Goal: Task Accomplishment & Management: Use online tool/utility

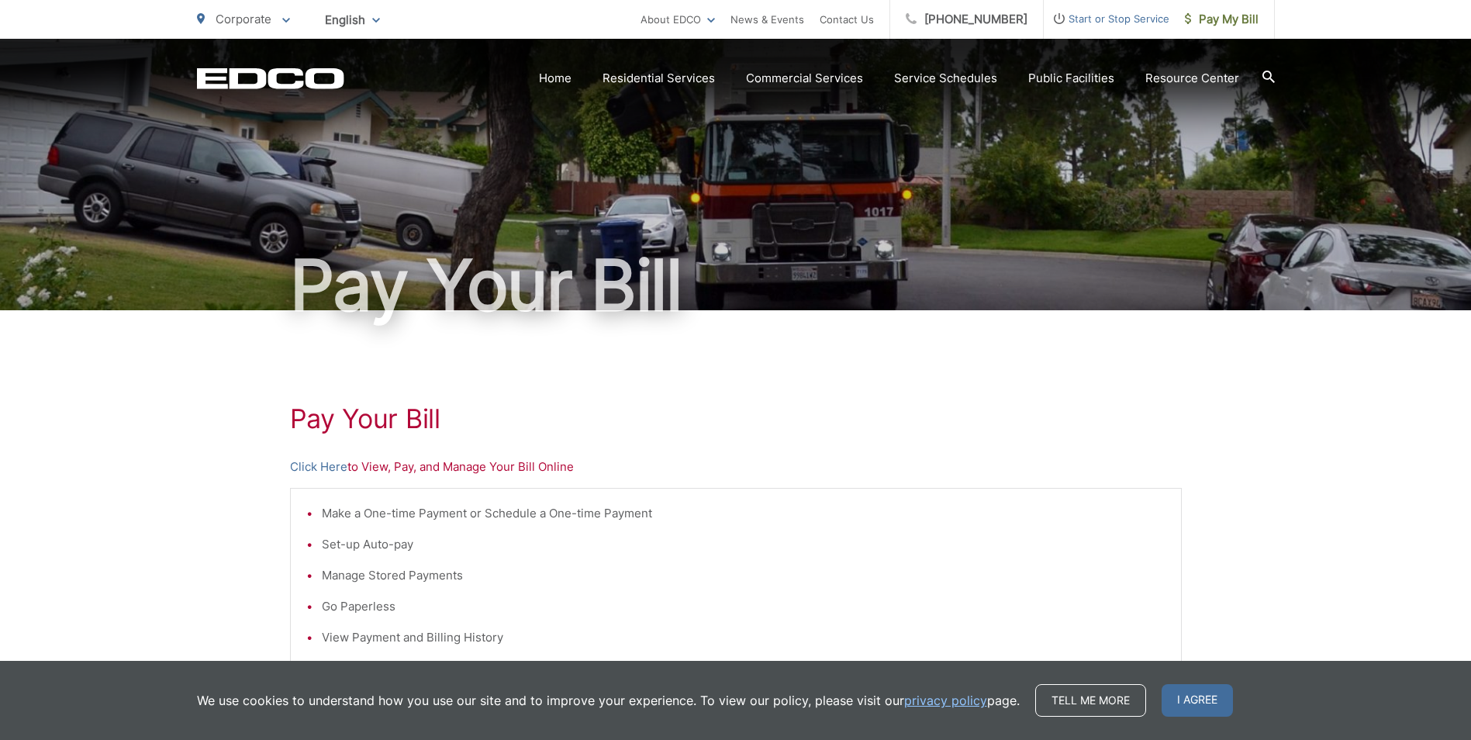
drag, startPoint x: 941, startPoint y: 164, endPoint x: 975, endPoint y: 143, distance: 40.0
click at [944, 161] on div "Pay Your Bill" at bounding box center [736, 174] width 1078 height 271
click at [1248, 19] on span "Pay My Bill" at bounding box center [1222, 19] width 74 height 19
click at [375, 468] on p "Click Here to View, Pay, and Manage Your Bill Online" at bounding box center [736, 467] width 892 height 19
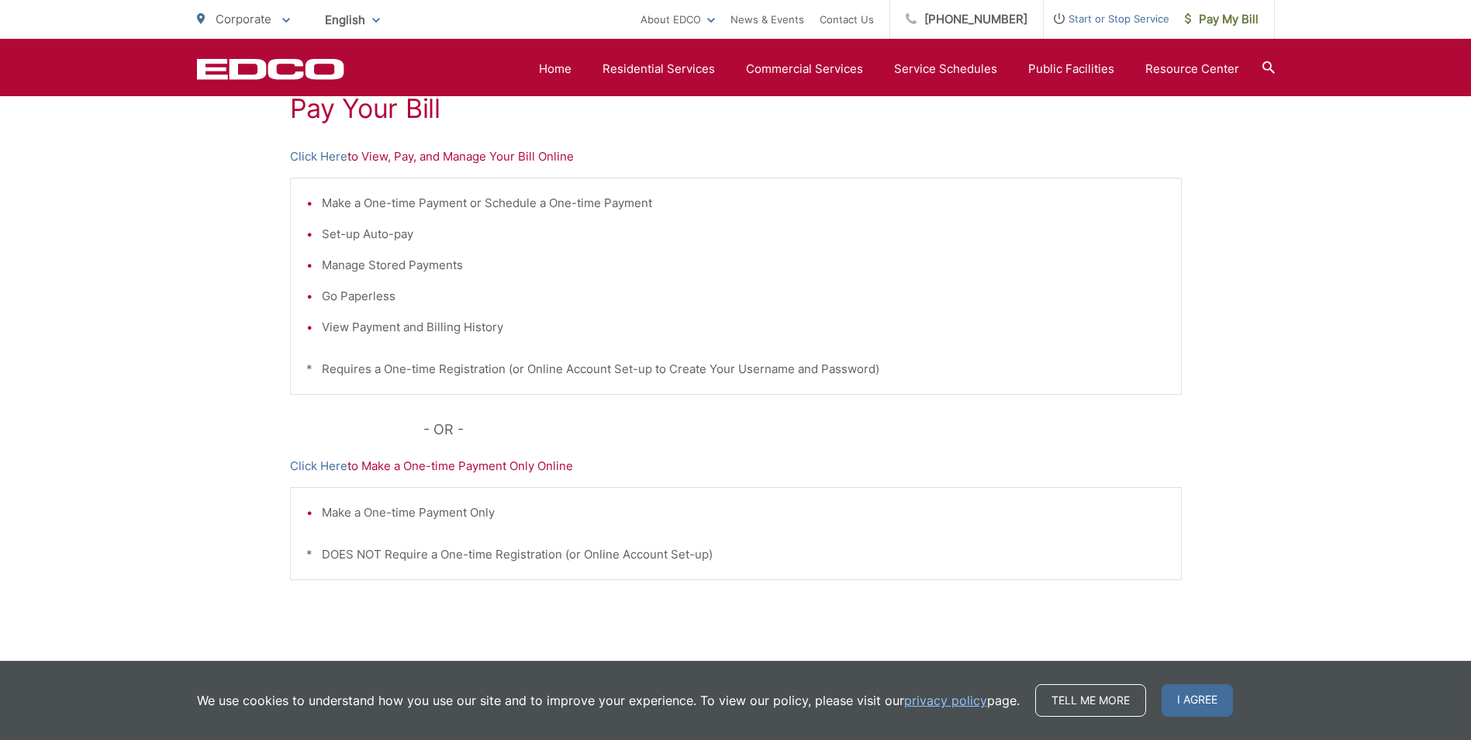
scroll to position [78, 0]
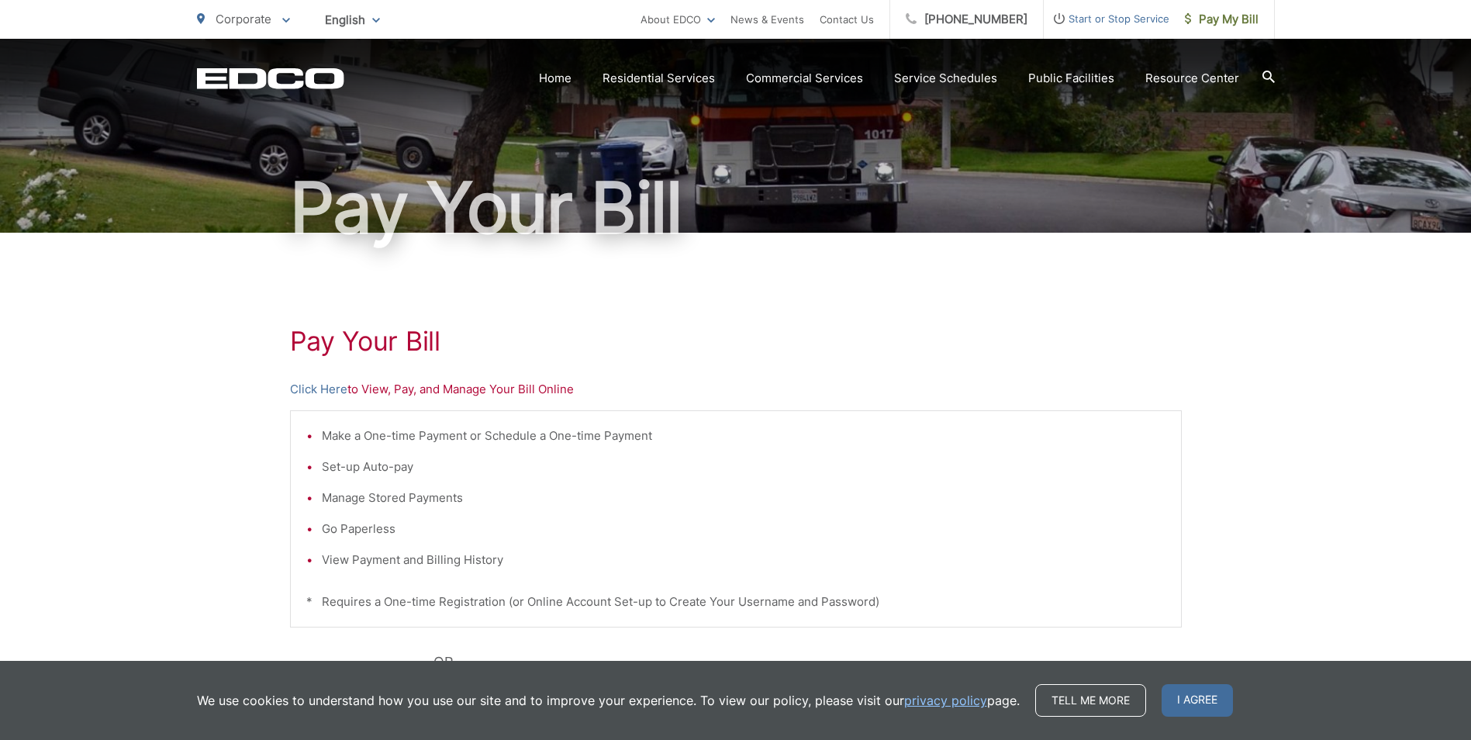
click at [370, 397] on p "Click Here to View, Pay, and Manage Your Bill Online" at bounding box center [736, 389] width 892 height 19
click at [369, 392] on p "Click Here to View, Pay, and Manage Your Bill Online" at bounding box center [736, 389] width 892 height 19
click at [327, 391] on link "Click Here" at bounding box center [318, 389] width 57 height 19
